Goal: Transaction & Acquisition: Purchase product/service

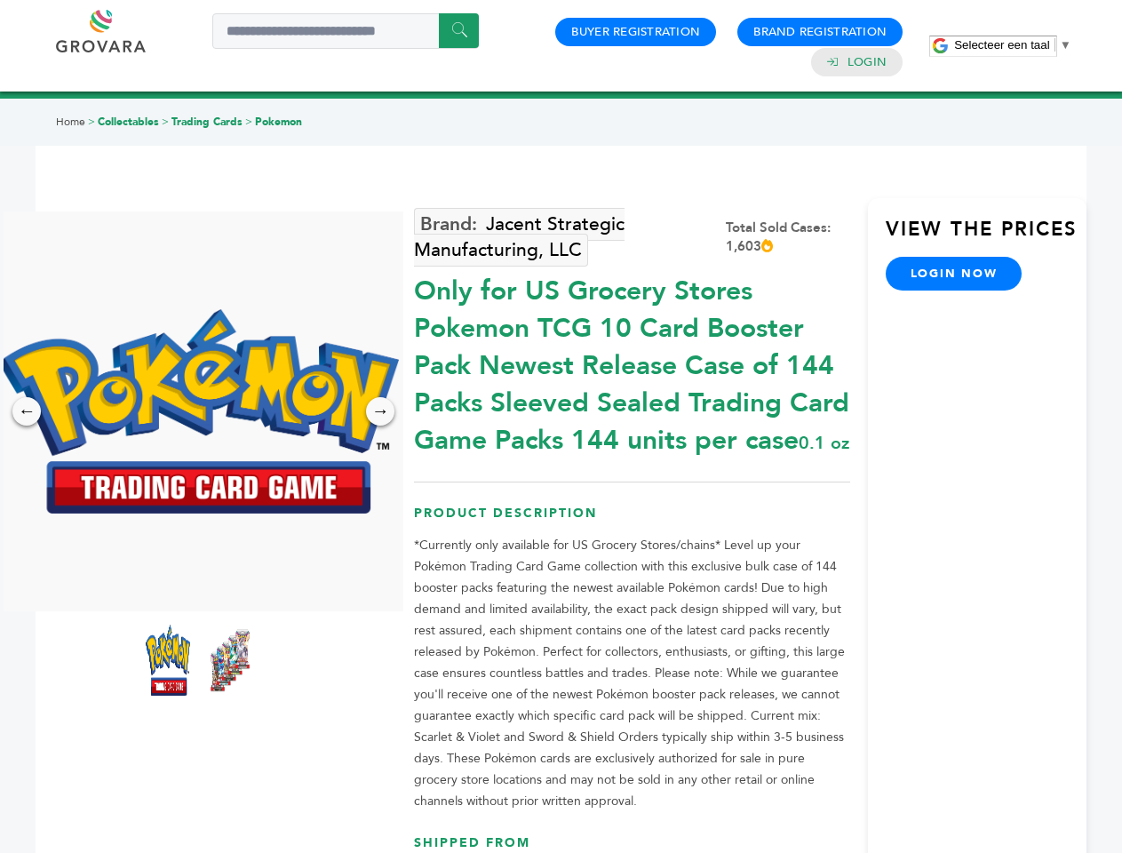
click at [1013, 44] on span "Selecteer een taal" at bounding box center [1001, 44] width 95 height 13
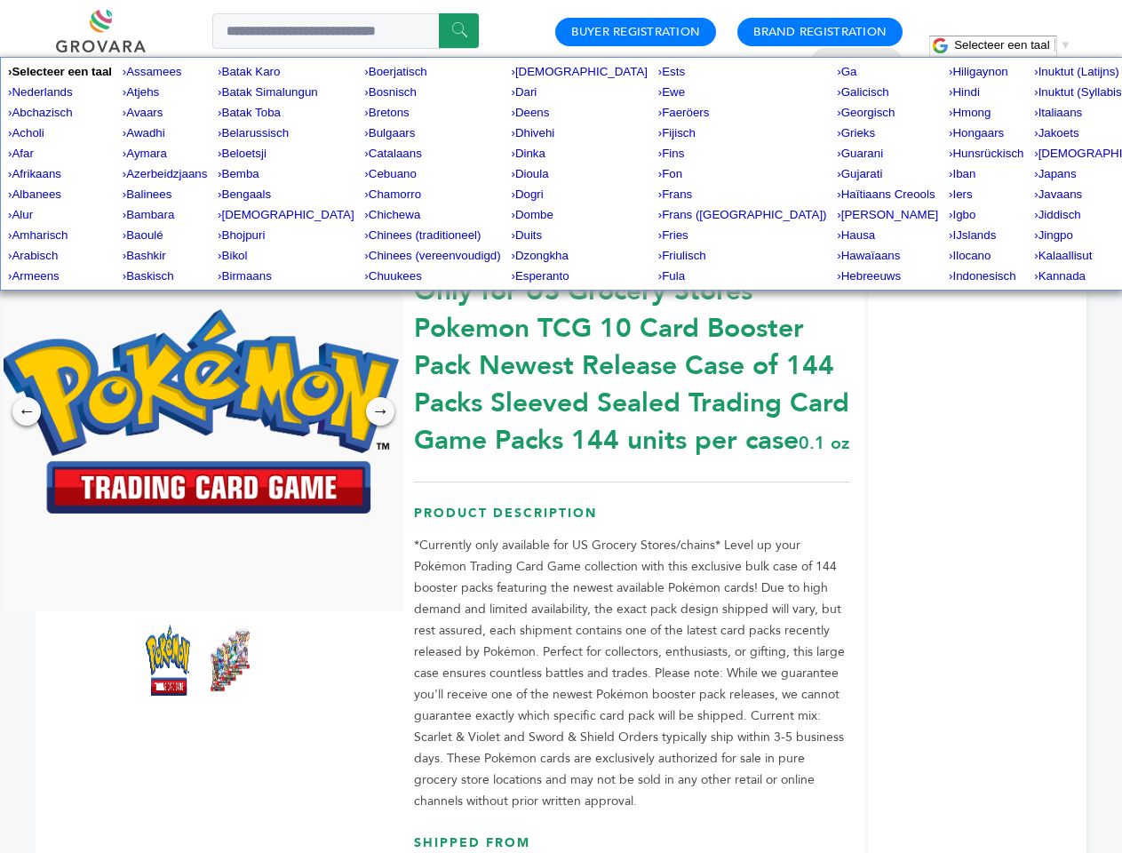
click at [199, 411] on img at bounding box center [199, 411] width 400 height 204
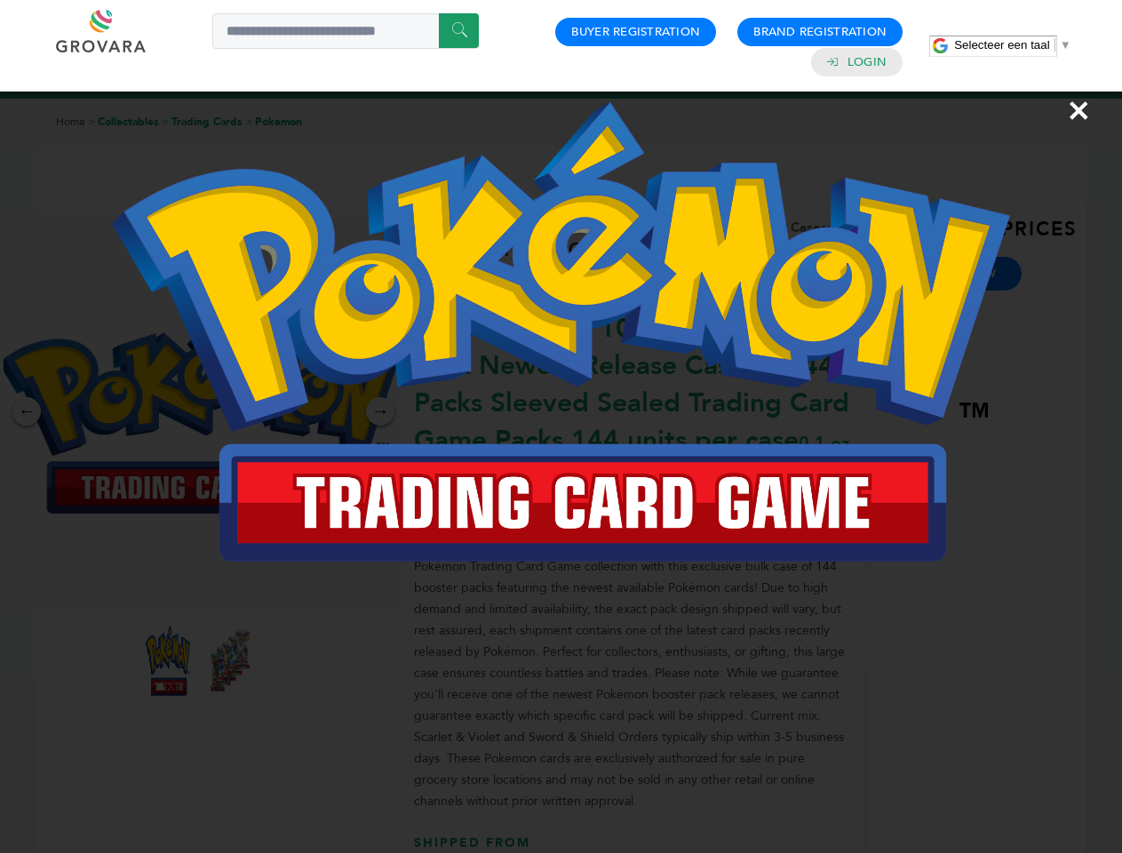
click at [27, 411] on div "×" at bounding box center [561, 426] width 1122 height 853
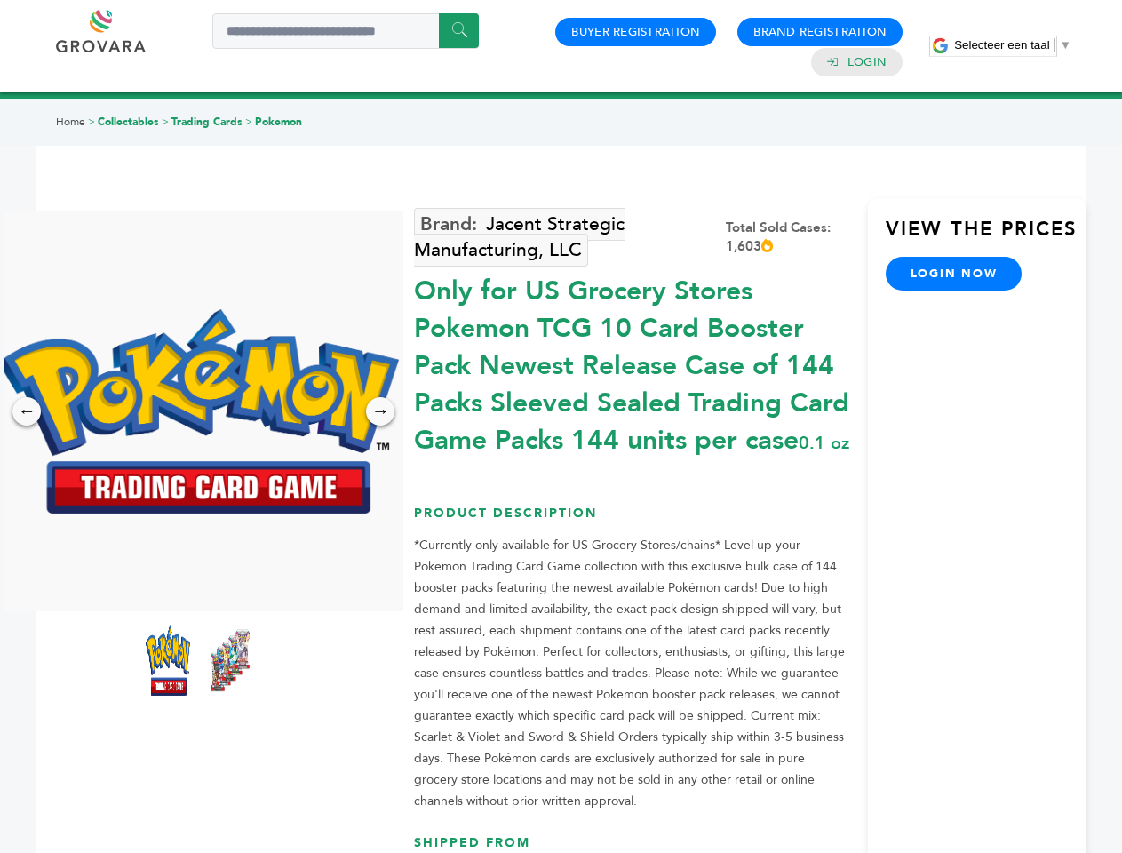
click at [380, 411] on div "→" at bounding box center [380, 411] width 28 height 28
click at [168, 660] on img at bounding box center [168, 660] width 44 height 71
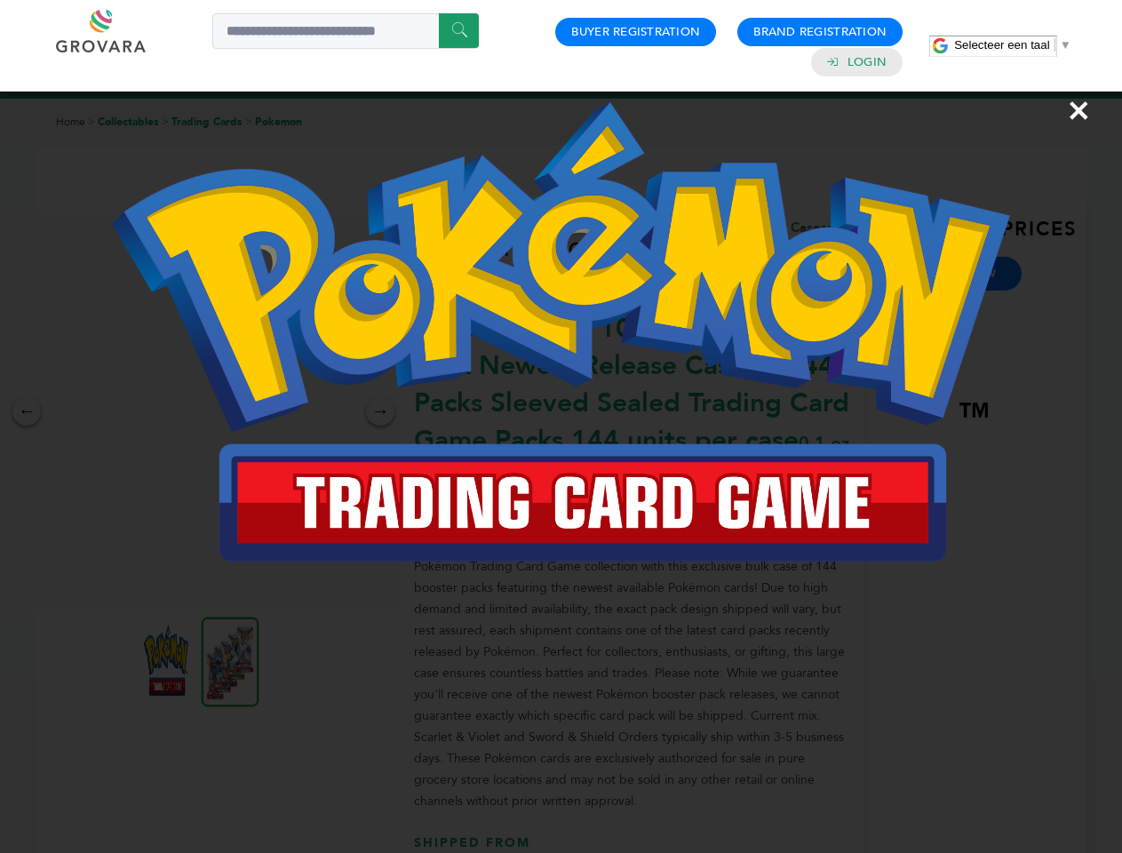
click at [230, 660] on div "×" at bounding box center [561, 426] width 1122 height 853
